Goal: Information Seeking & Learning: Learn about a topic

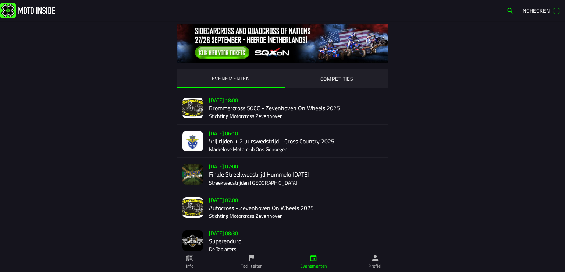
click at [237, 181] on div "[DATE] 07:00 Finale Streekwedstrijd Hummelo [DATE] Streekwedstrijden [GEOGRAPHI…" at bounding box center [296, 173] width 174 height 33
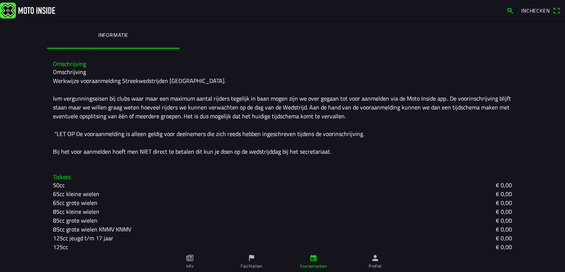
scroll to position [215, 0]
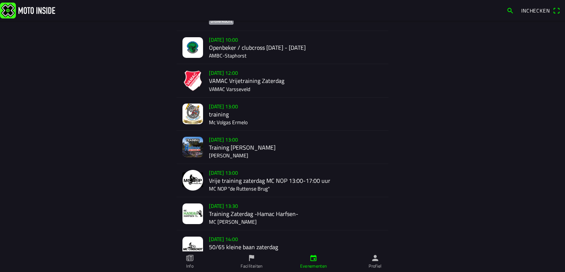
scroll to position [306, 0]
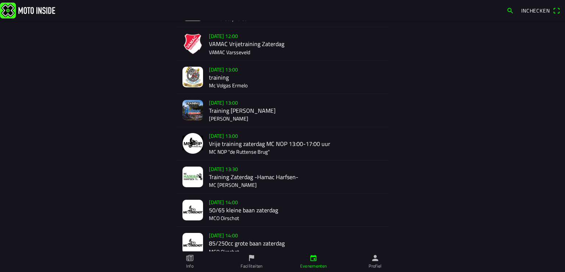
click at [253, 177] on div "[DATE] 13:30 Training Zaterdag -Hamac Harfsen- MC [PERSON_NAME]" at bounding box center [296, 176] width 174 height 33
